Goal: Understand process/instructions: Learn how to perform a task or action

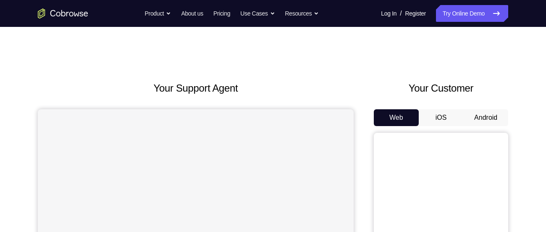
click at [482, 117] on button "Android" at bounding box center [485, 117] width 45 height 17
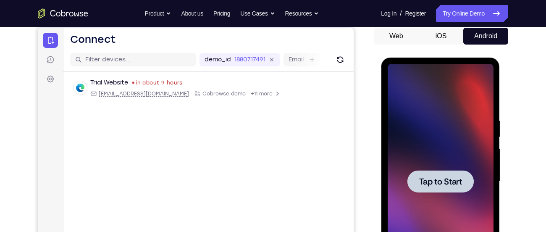
click at [406, 105] on div at bounding box center [440, 181] width 106 height 235
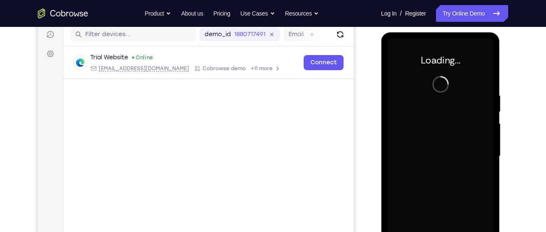
scroll to position [107, 0]
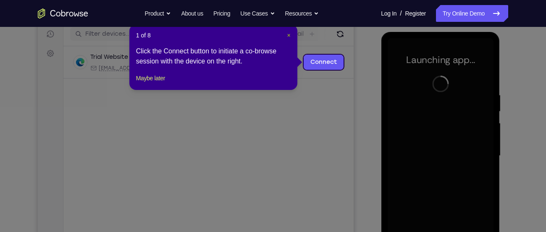
click at [290, 36] on span "×" at bounding box center [288, 35] width 3 height 7
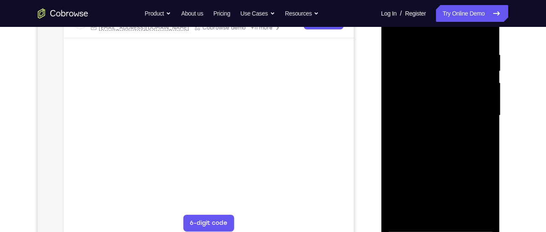
scroll to position [152, 0]
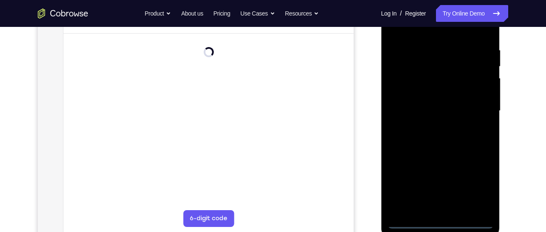
click at [441, 223] on div at bounding box center [440, 110] width 106 height 235
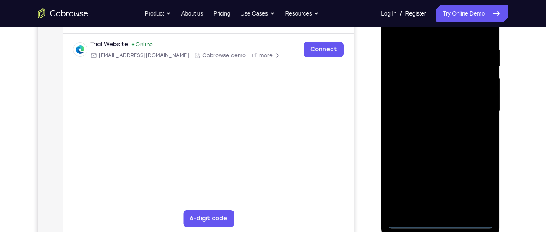
click at [477, 187] on div at bounding box center [440, 110] width 106 height 235
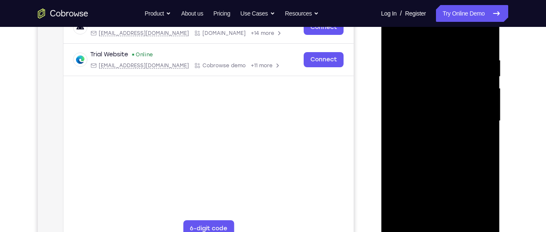
scroll to position [140, 0]
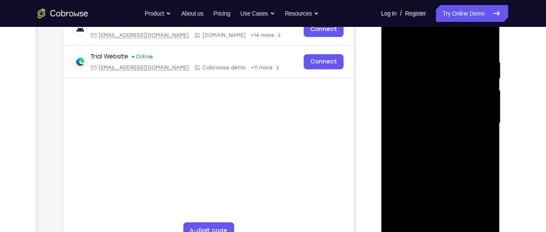
click at [431, 42] on div at bounding box center [440, 122] width 106 height 235
click at [474, 119] on div at bounding box center [440, 122] width 106 height 235
click at [435, 137] on div at bounding box center [440, 122] width 106 height 235
click at [430, 138] on div at bounding box center [440, 122] width 106 height 235
click at [434, 107] on div at bounding box center [440, 122] width 106 height 235
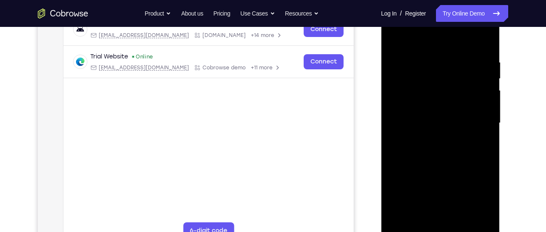
click at [434, 91] on div at bounding box center [440, 122] width 106 height 235
click at [429, 86] on div at bounding box center [440, 122] width 106 height 235
click at [423, 103] on div at bounding box center [440, 122] width 106 height 235
click at [423, 126] on div at bounding box center [440, 122] width 106 height 235
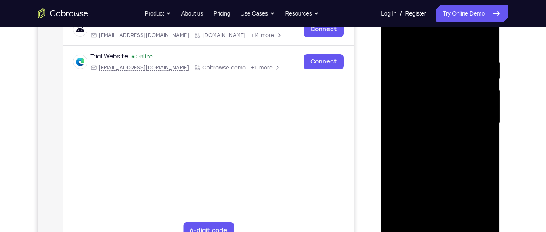
click at [424, 151] on div at bounding box center [440, 122] width 106 height 235
click at [425, 149] on div at bounding box center [440, 122] width 106 height 235
click at [440, 160] on div at bounding box center [440, 122] width 106 height 235
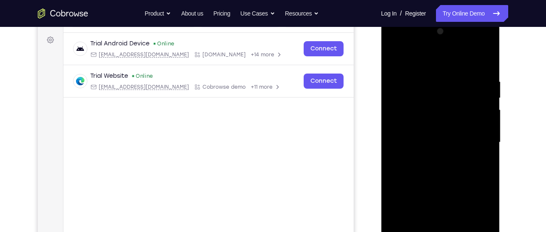
scroll to position [120, 0]
click at [394, 46] on div at bounding box center [440, 142] width 106 height 235
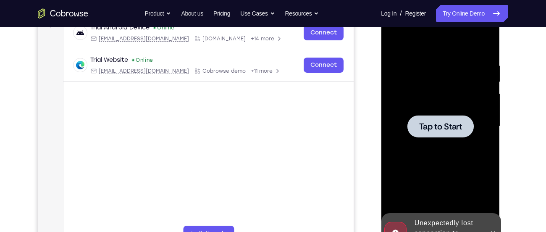
scroll to position [137, 0]
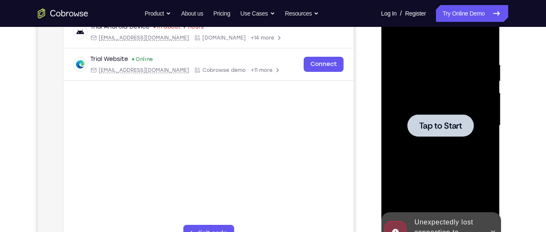
click at [464, 90] on div at bounding box center [440, 125] width 106 height 235
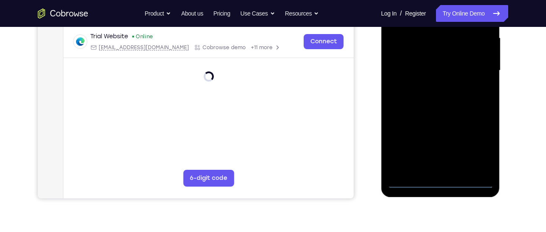
scroll to position [193, 0]
click at [445, 180] on div at bounding box center [440, 70] width 106 height 235
click at [438, 181] on div at bounding box center [440, 70] width 106 height 235
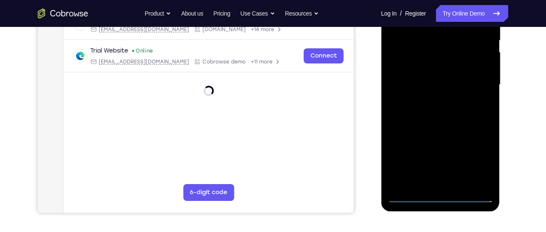
scroll to position [178, 0]
click at [441, 199] on div at bounding box center [440, 85] width 106 height 235
click at [440, 199] on div at bounding box center [440, 85] width 106 height 235
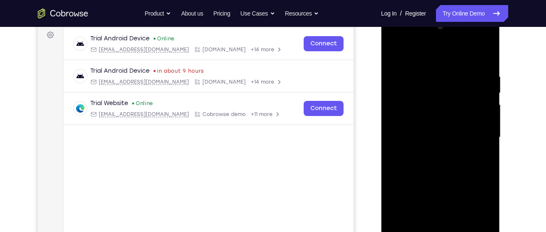
scroll to position [125, 0]
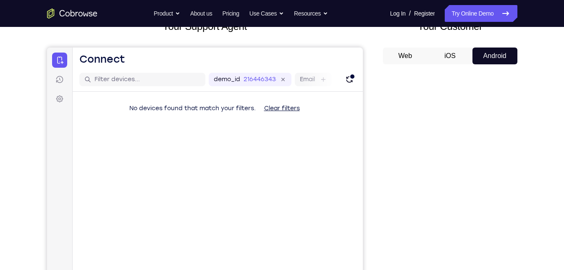
scroll to position [62, 0]
click at [345, 75] on icon "Refresh" at bounding box center [349, 79] width 8 height 8
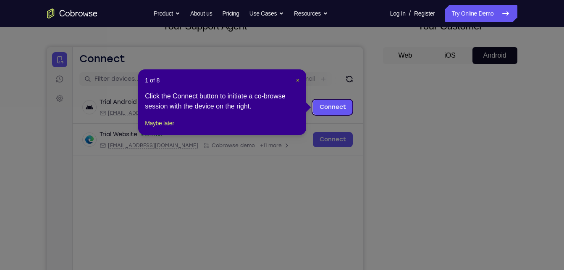
click at [296, 78] on span "×" at bounding box center [297, 80] width 3 height 7
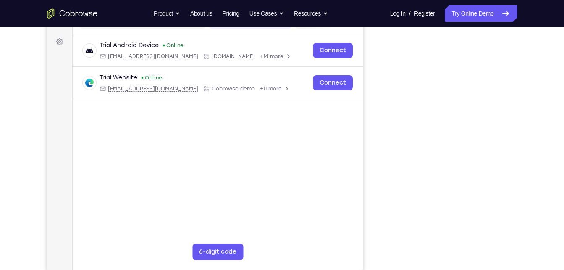
scroll to position [118, 0]
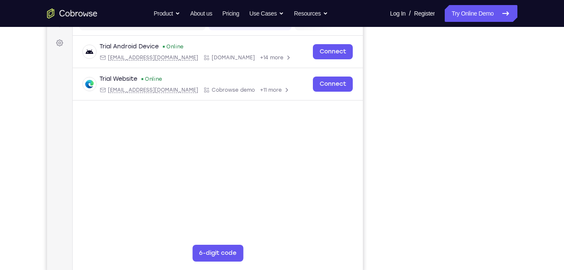
click at [362, 172] on main "demo_id 2164463438 2164463438 Email User ID Device ID Device name 6-digit code …" at bounding box center [217, 152] width 290 height 281
